Goal: Information Seeking & Learning: Learn about a topic

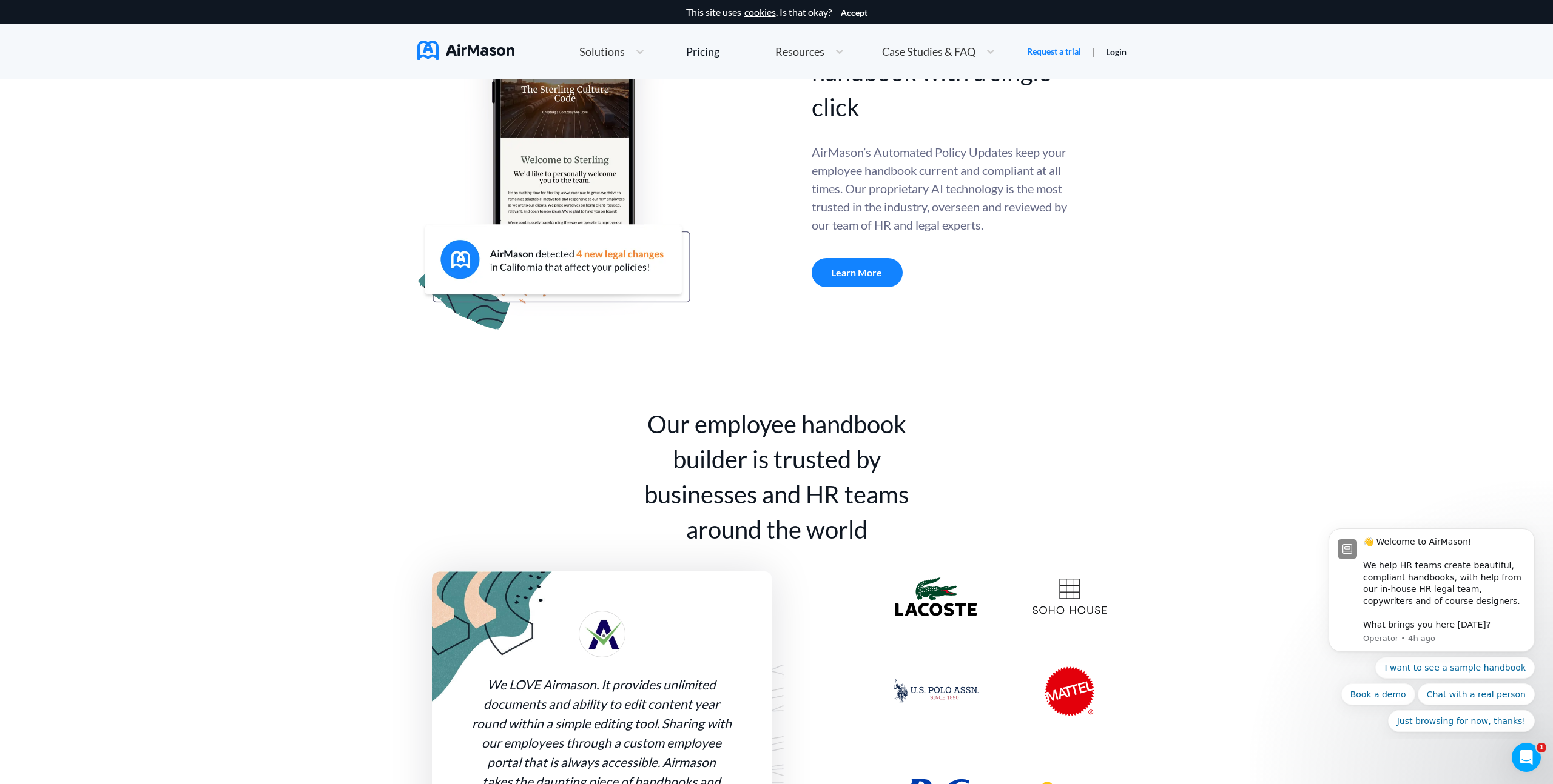
scroll to position [186, 0]
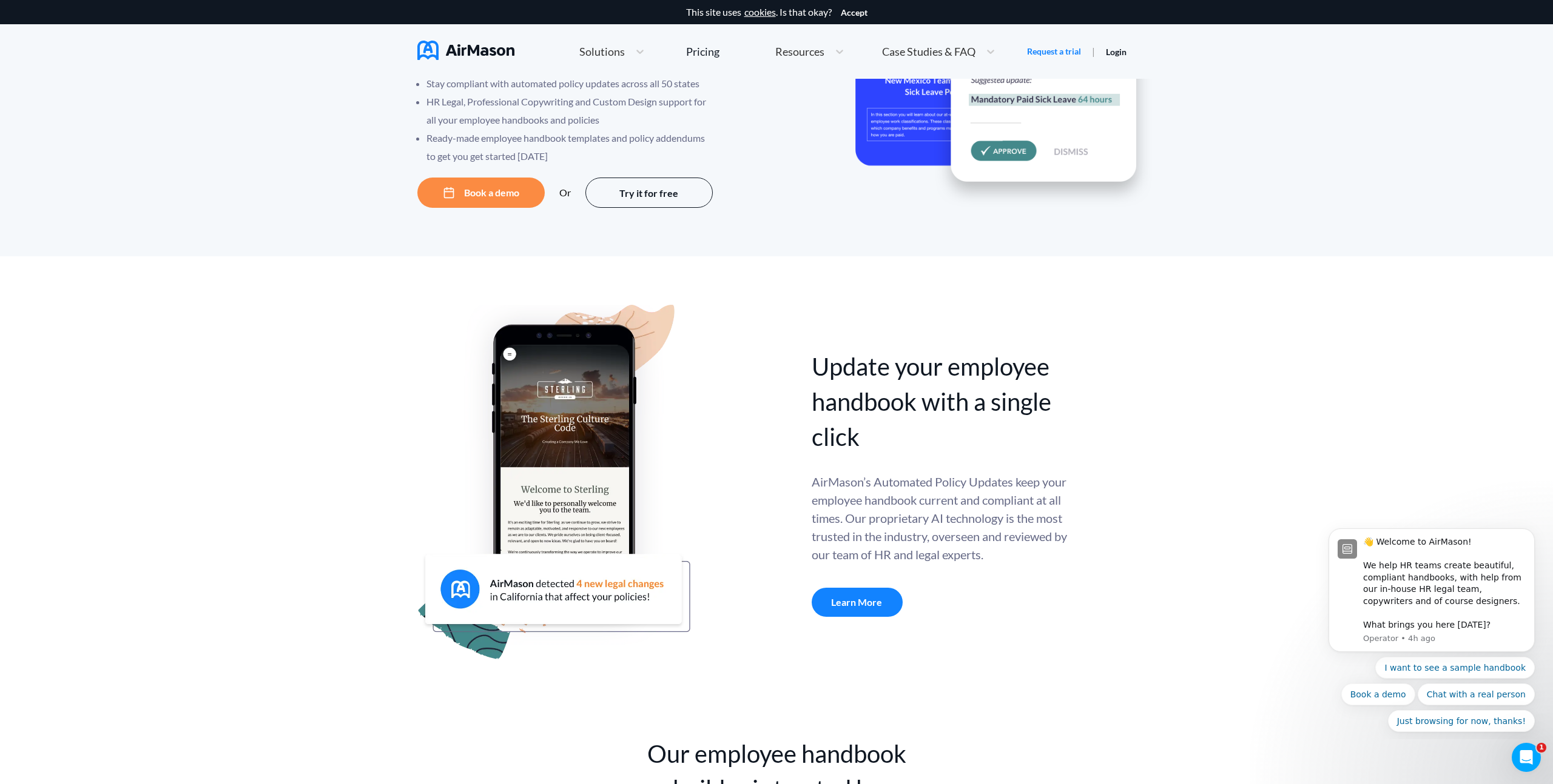
click at [468, 44] on img at bounding box center [466, 50] width 97 height 20
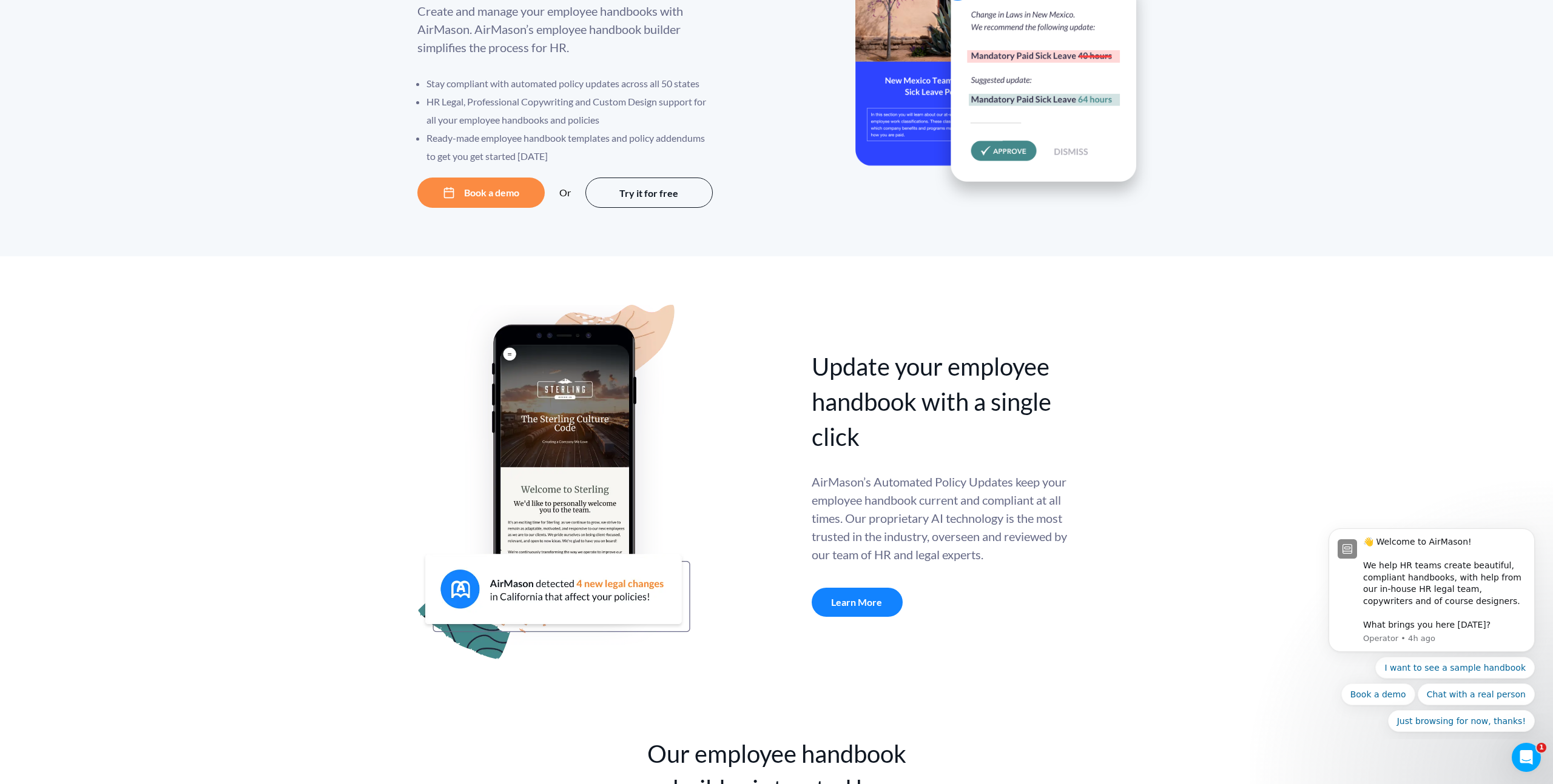
scroll to position [0, 0]
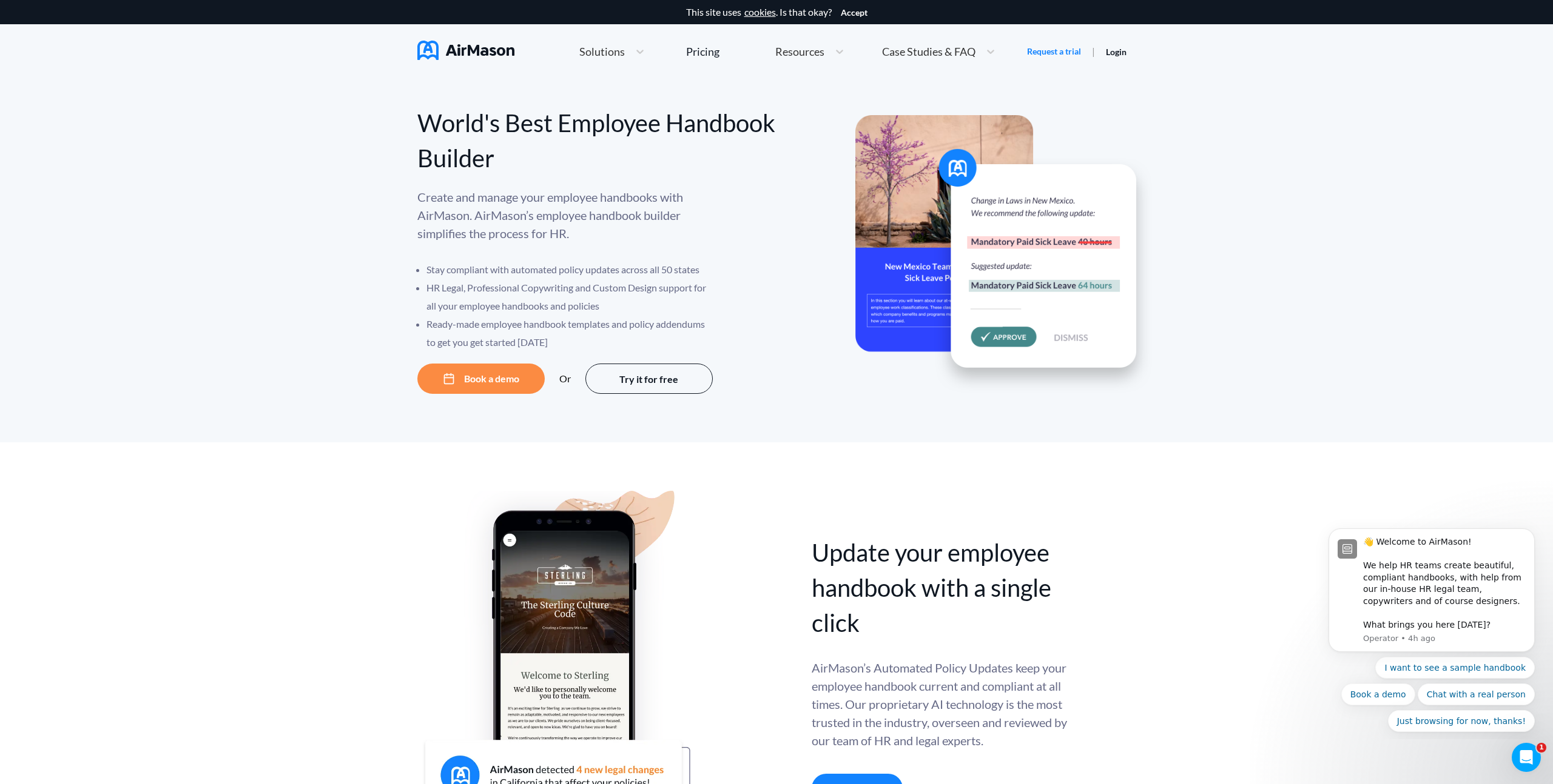
click at [942, 53] on span "Case Studies & FAQ" at bounding box center [928, 52] width 93 height 11
click at [933, 91] on div "MT+Co." at bounding box center [936, 96] width 121 height 18
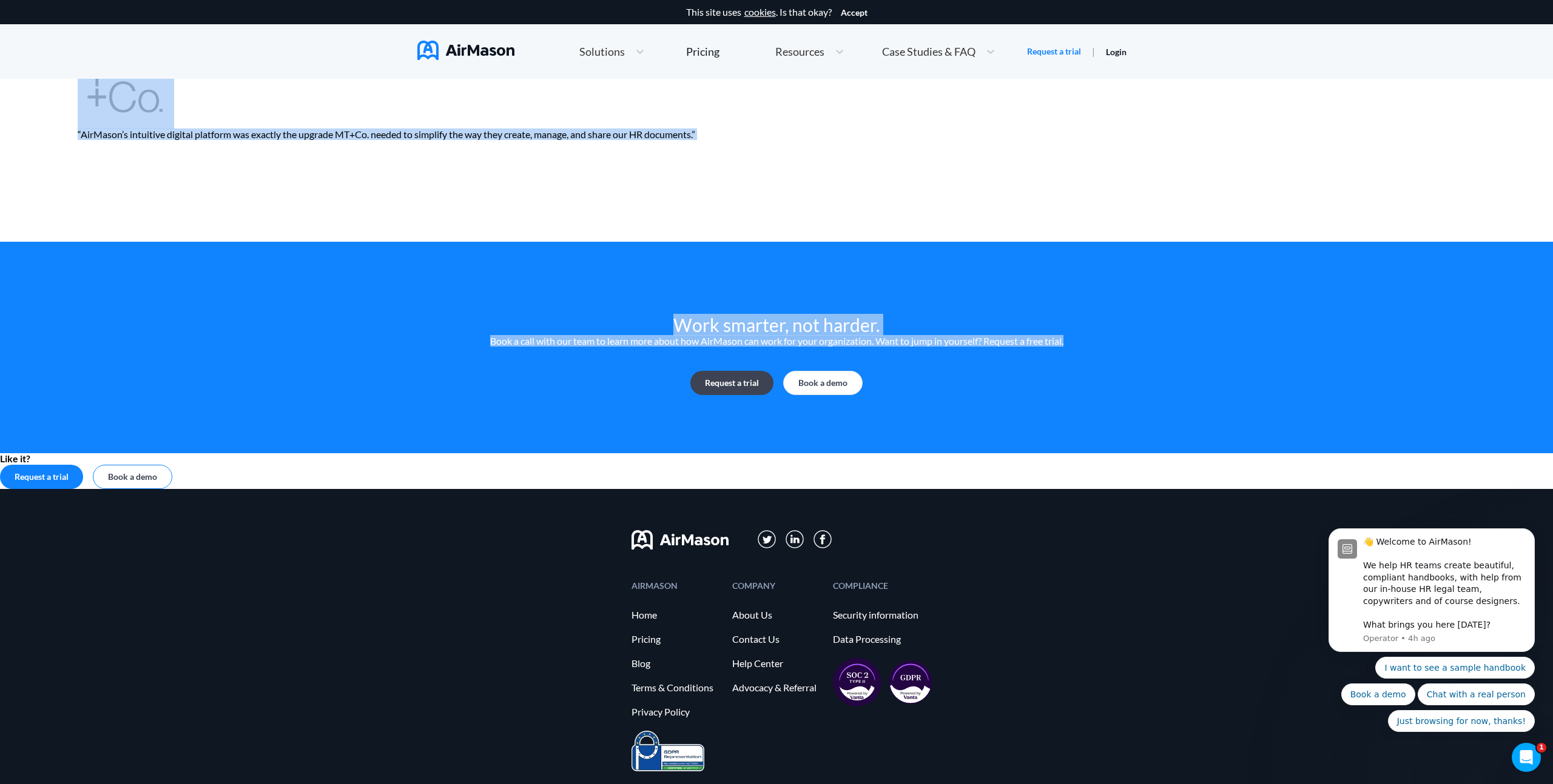
drag, startPoint x: 380, startPoint y: 104, endPoint x: 993, endPoint y: 784, distance: 915.5
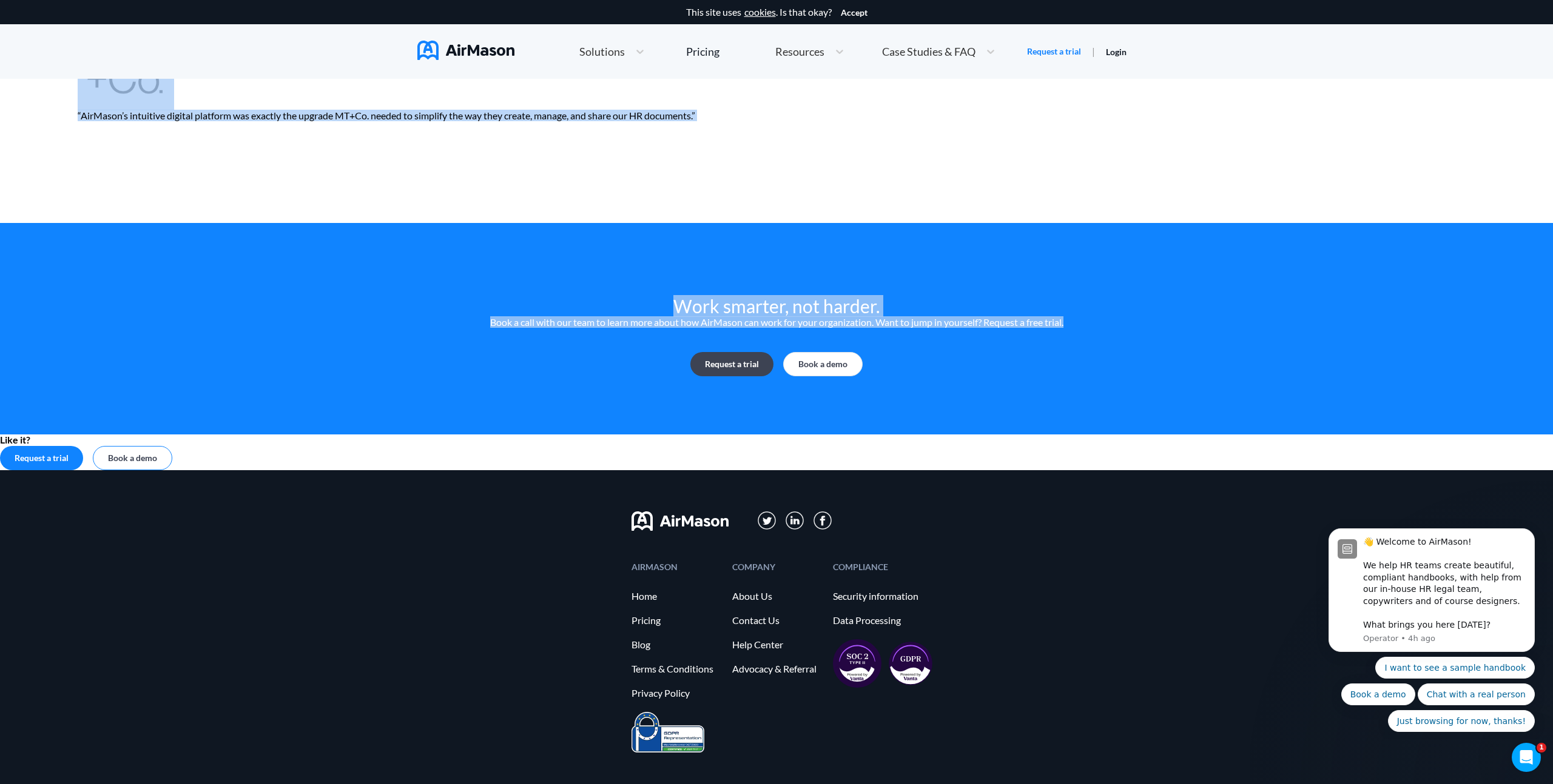
copy div "Lor IpsUmdol Sitame co Adipis EL+Se.’d EI Temporinc UtlAbore’e doloremag aliqua…"
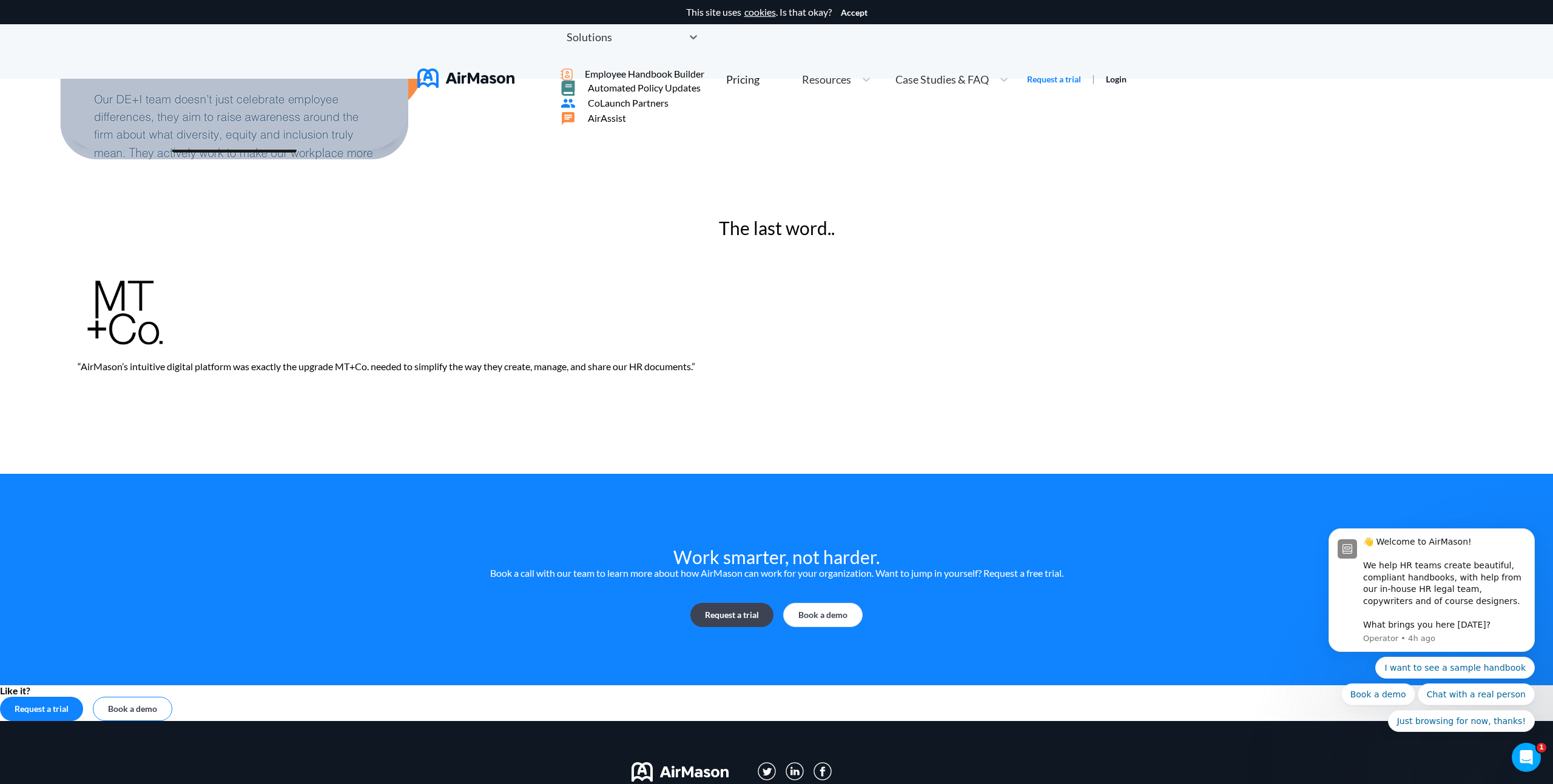
scroll to position [1684, 0]
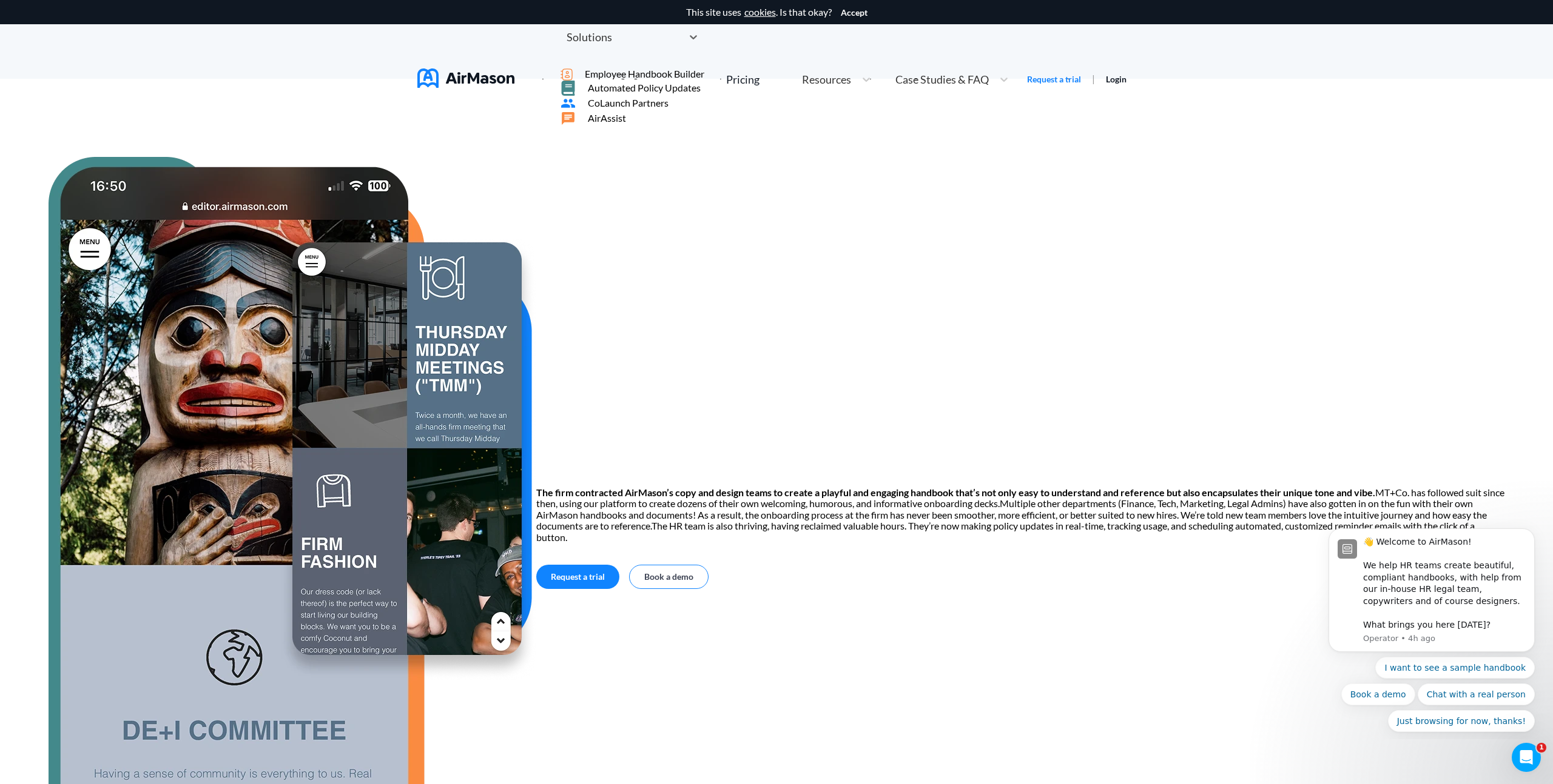
click at [606, 42] on span "Solutions" at bounding box center [589, 38] width 45 height 11
click at [657, 79] on span "Employee Handbook Builder" at bounding box center [644, 74] width 119 height 11
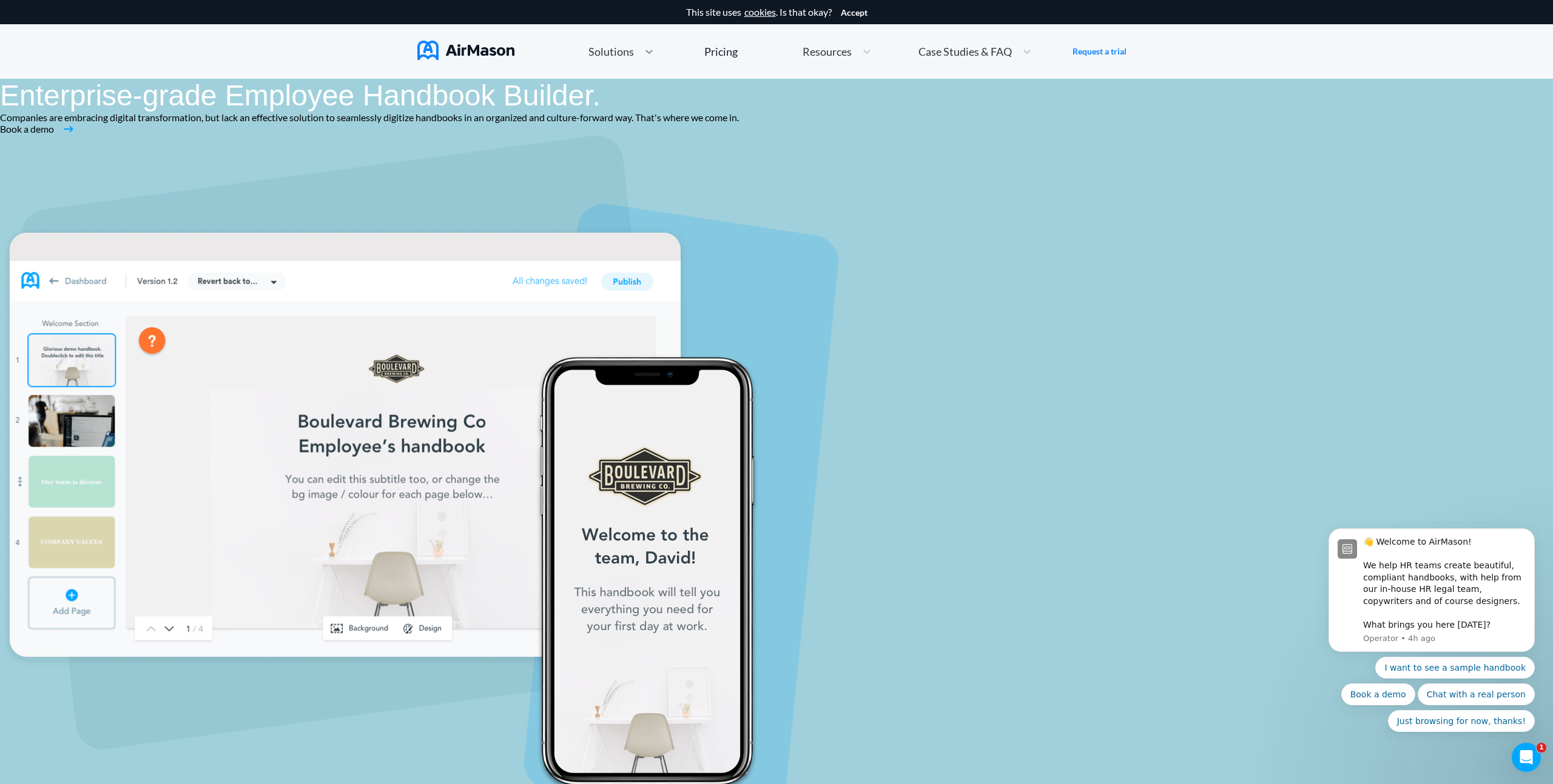
click at [638, 50] on div at bounding box center [648, 51] width 22 height 12
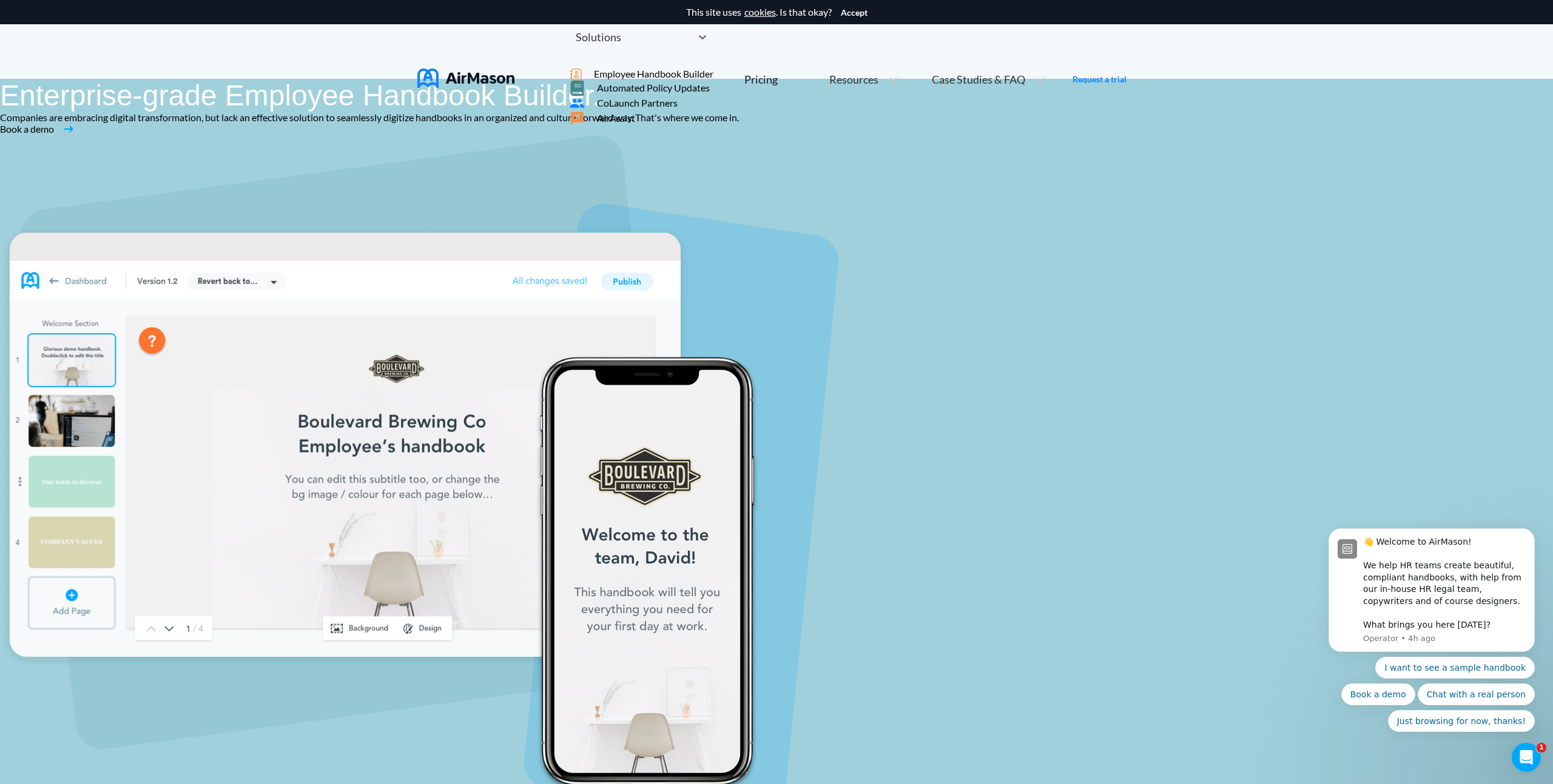
click at [658, 93] on span "Automated Policy Updates" at bounding box center [654, 88] width 113 height 11
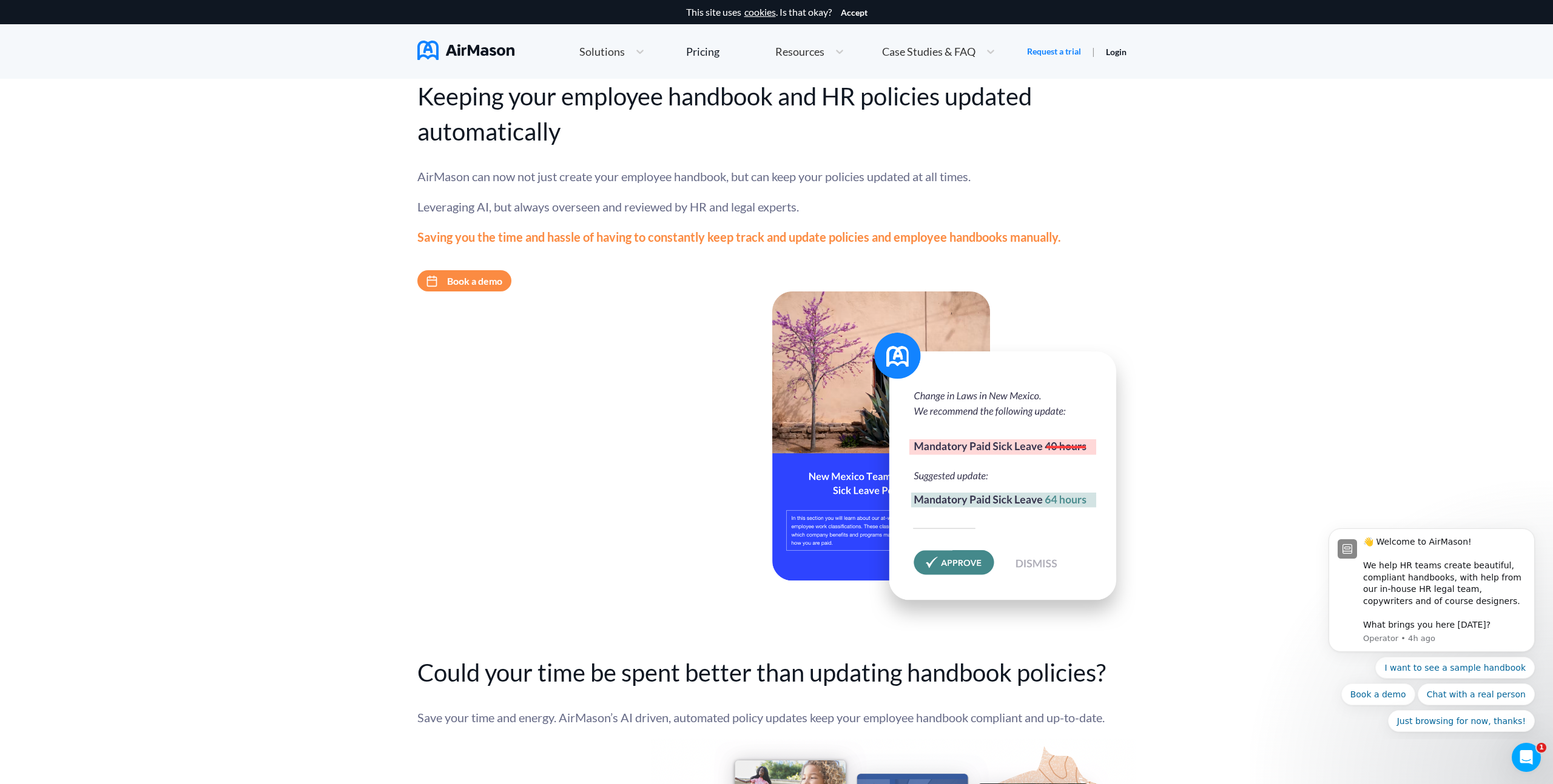
click at [623, 54] on span "Solutions" at bounding box center [602, 52] width 45 height 11
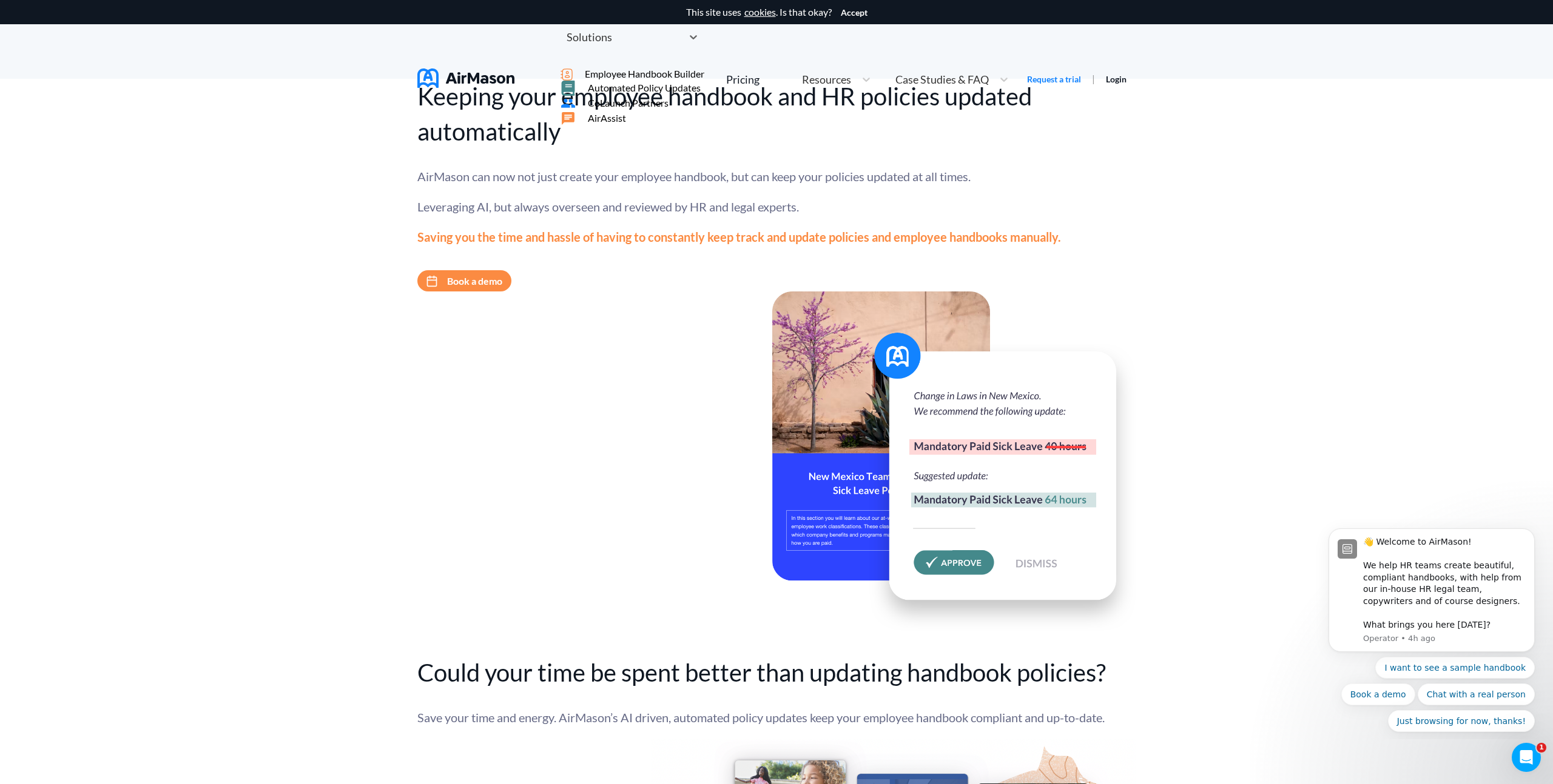
click at [648, 108] on span "CoLaunch Partners" at bounding box center [628, 103] width 81 height 11
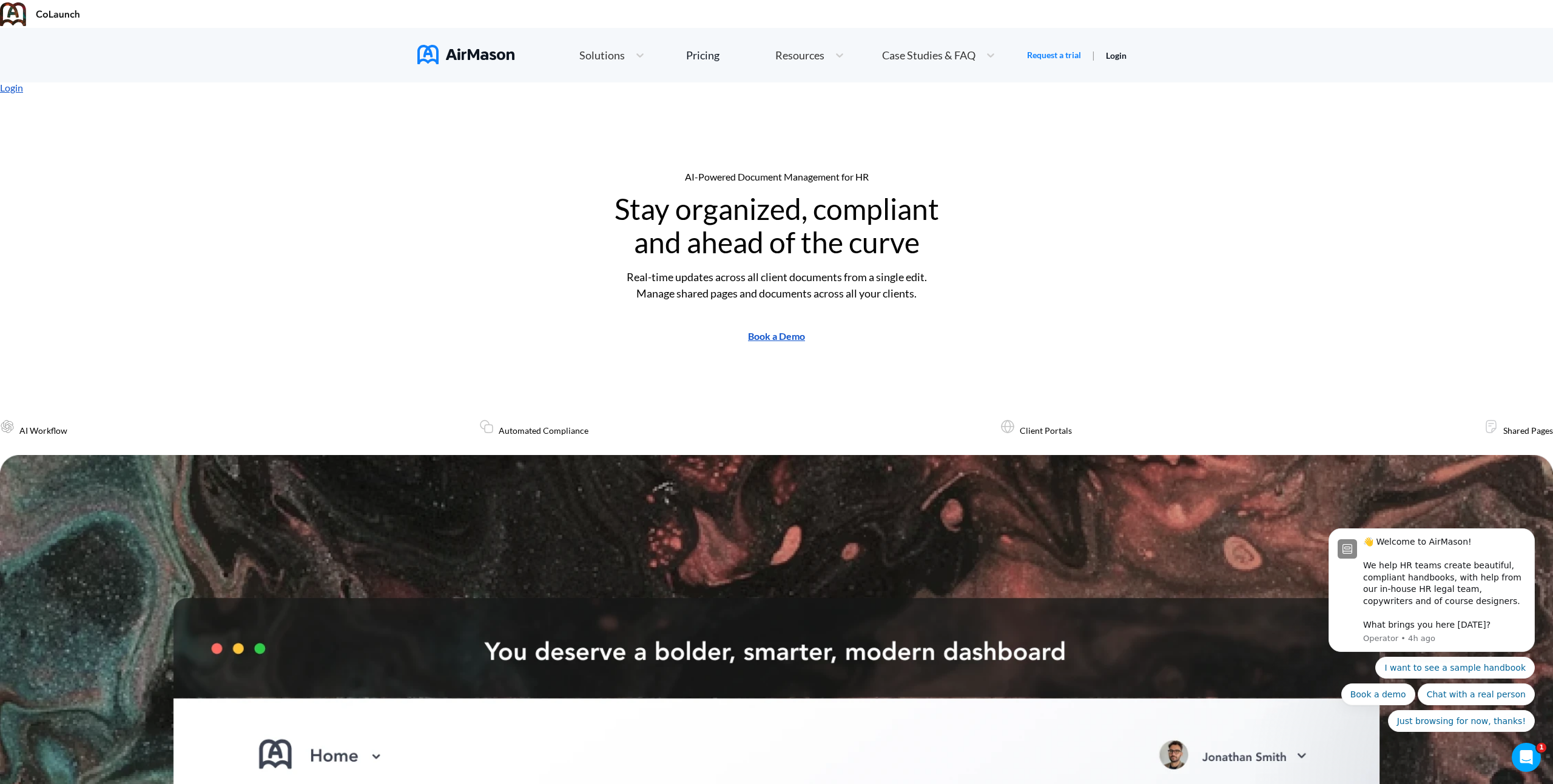
click at [612, 50] on span "Solutions" at bounding box center [602, 55] width 45 height 11
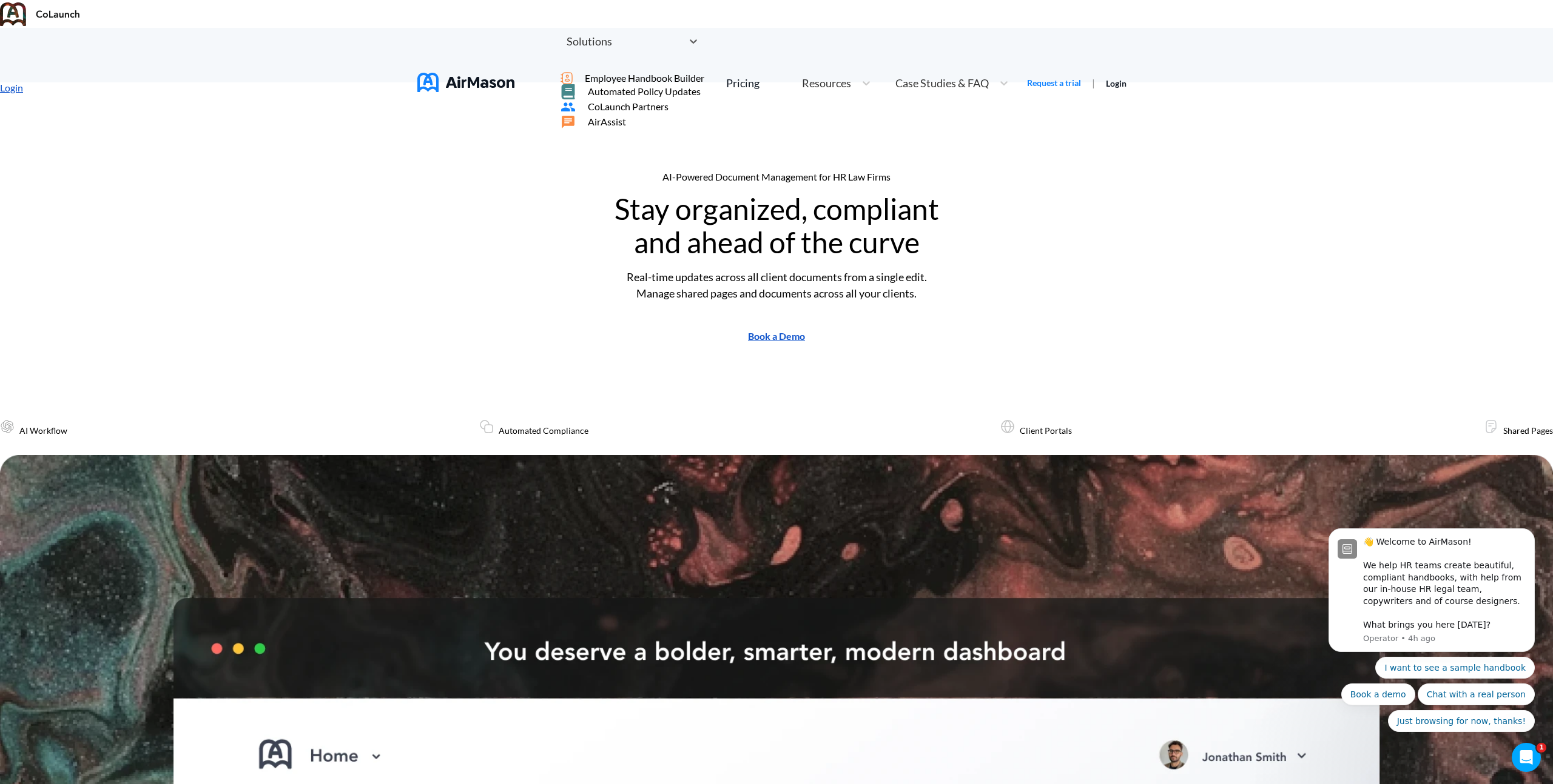
click at [642, 130] on div "AirAssist" at bounding box center [632, 122] width 144 height 15
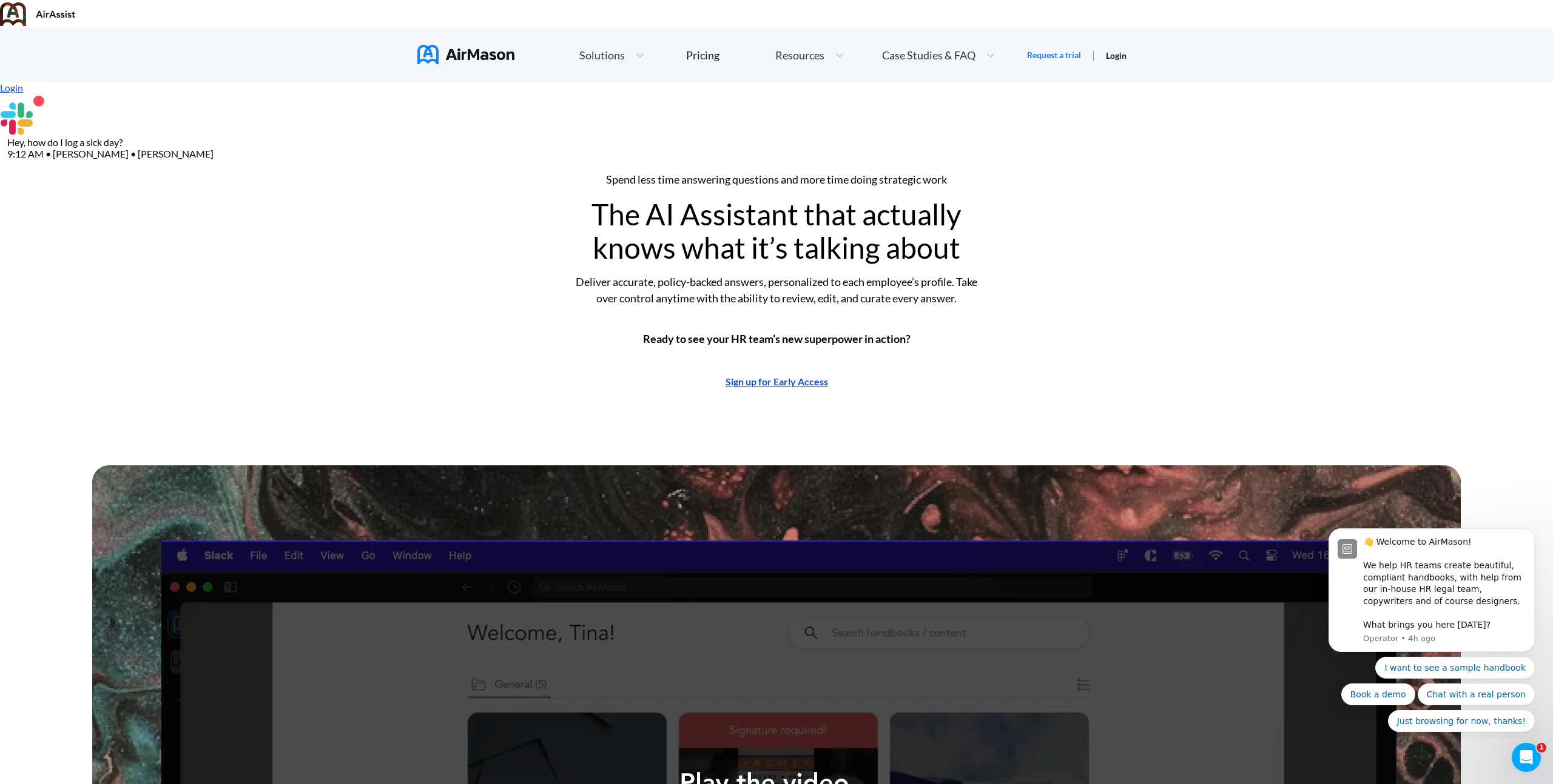
click at [620, 42] on div "Solutions" at bounding box center [611, 55] width 78 height 26
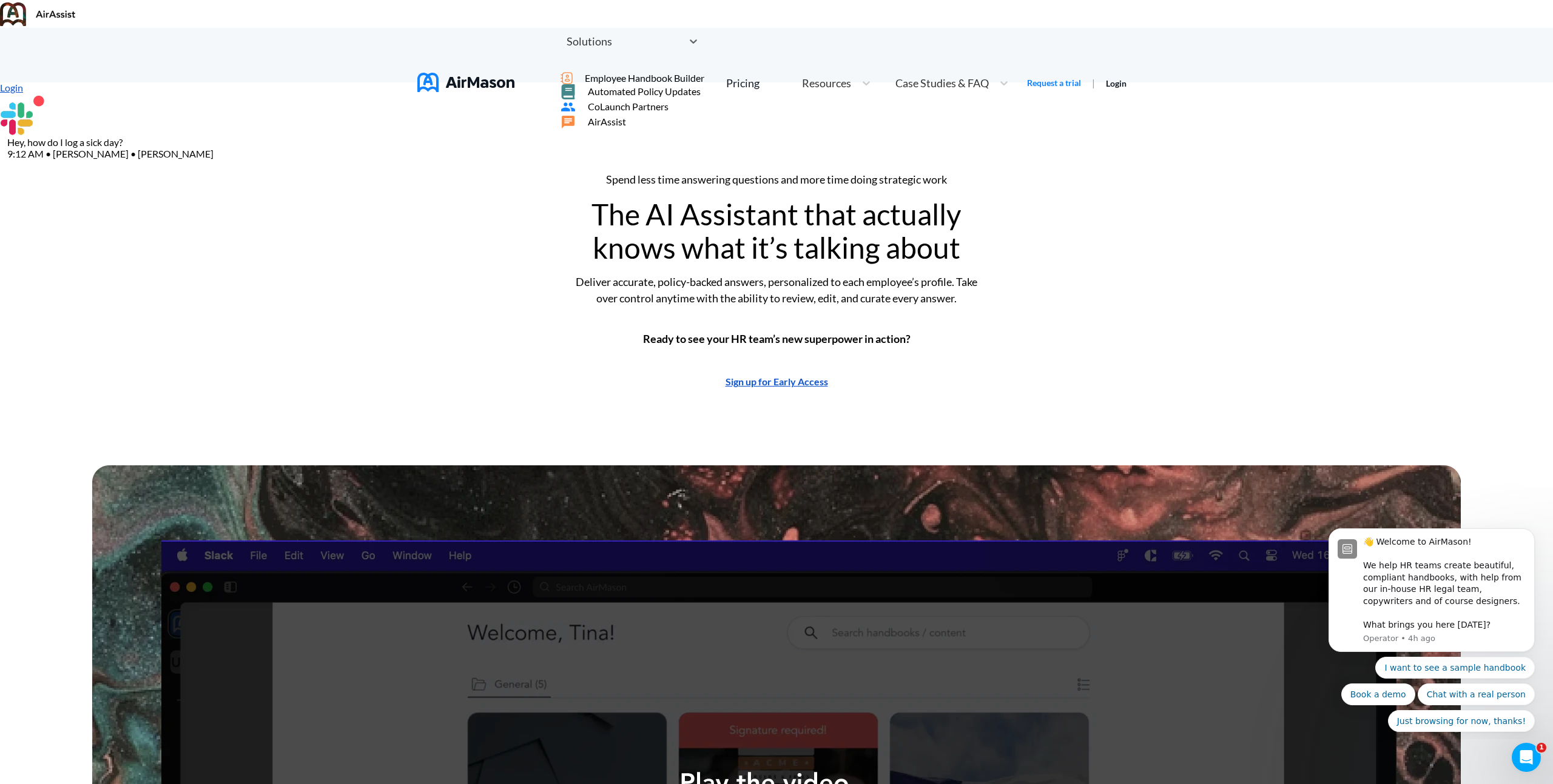
click at [634, 112] on span "CoLaunch Partners" at bounding box center [628, 107] width 81 height 11
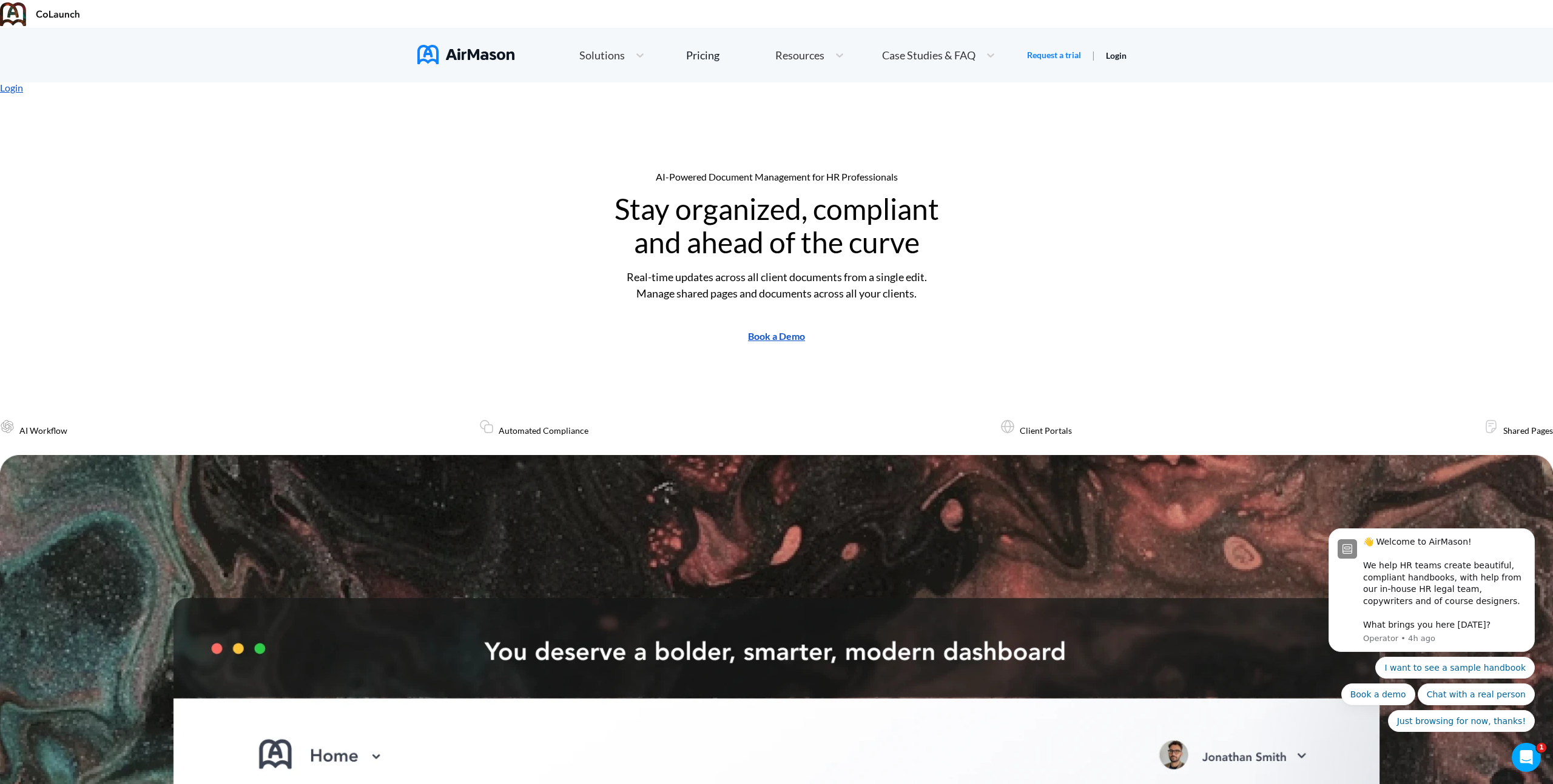
click at [828, 42] on div "Resources" at bounding box center [810, 55] width 81 height 26
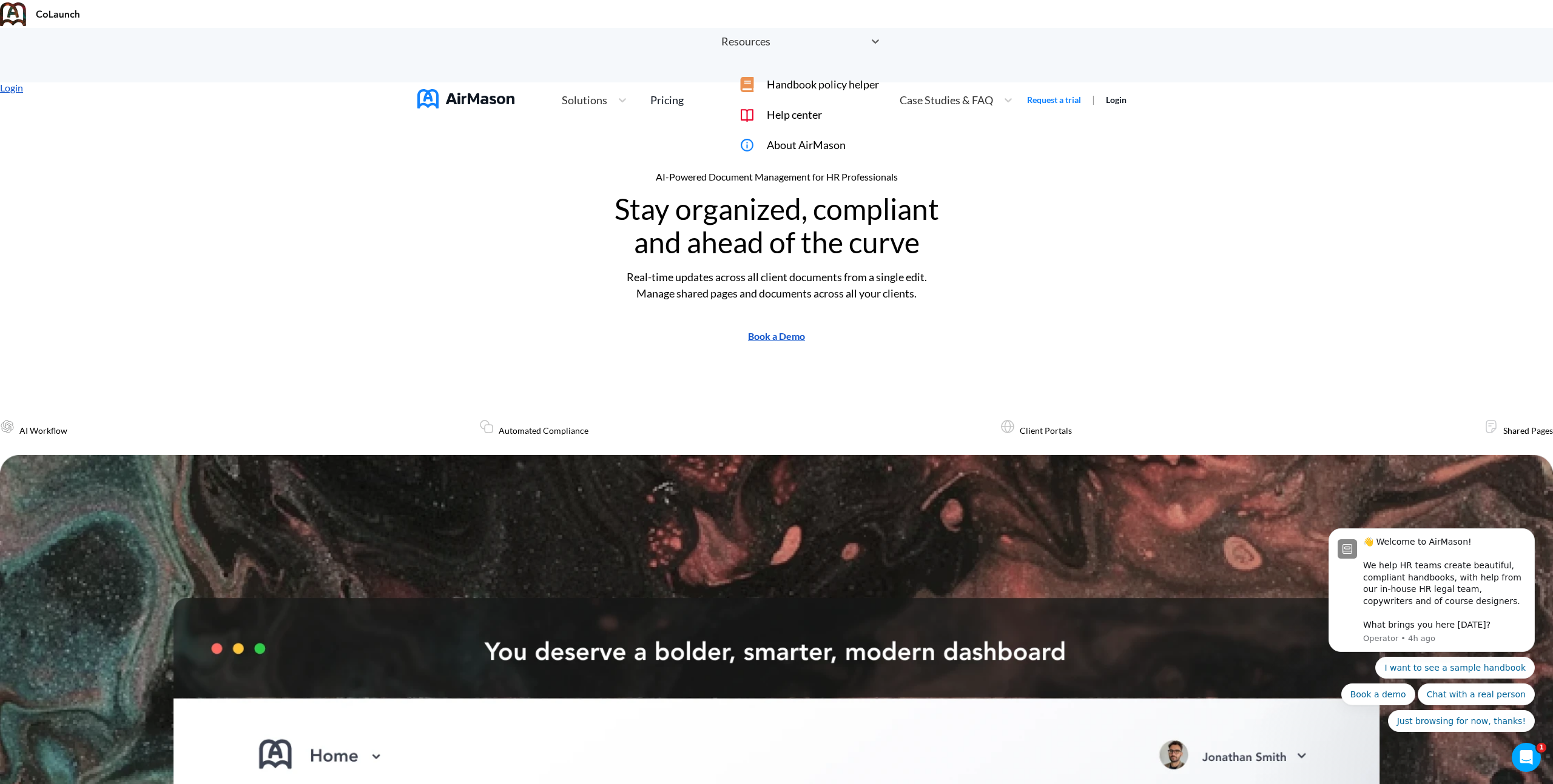
click at [822, 108] on span "Help center" at bounding box center [794, 115] width 55 height 13
